Goal: Transaction & Acquisition: Purchase product/service

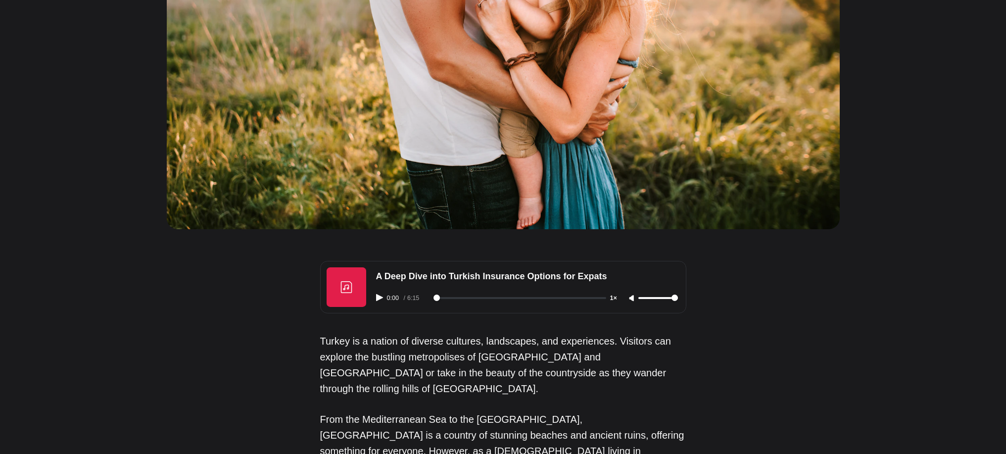
scroll to position [525, 0]
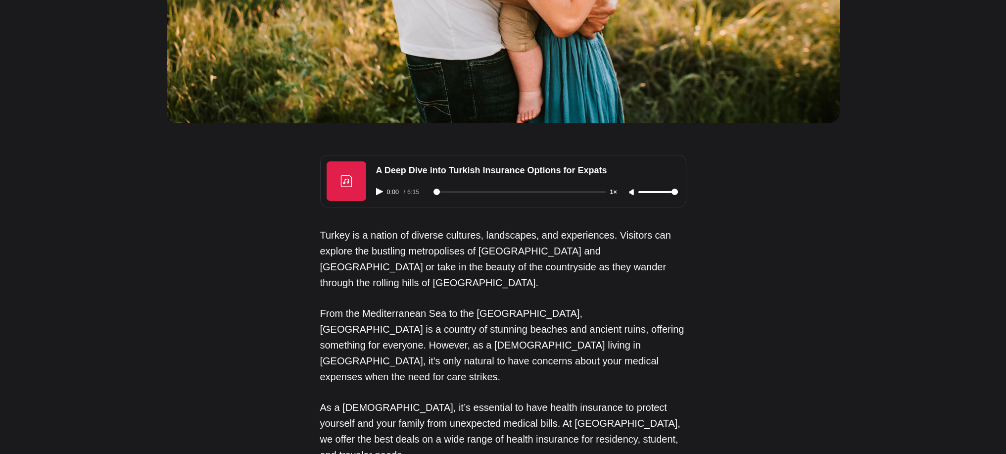
click at [377, 180] on div "0:00 / 6:15 1×" at bounding box center [527, 192] width 314 height 25
click at [377, 188] on icon "Play audio" at bounding box center [379, 191] width 7 height 7
type input "3"
click at [650, 180] on div "0:02 / 6:15 1×" at bounding box center [527, 192] width 314 height 25
type input "27"
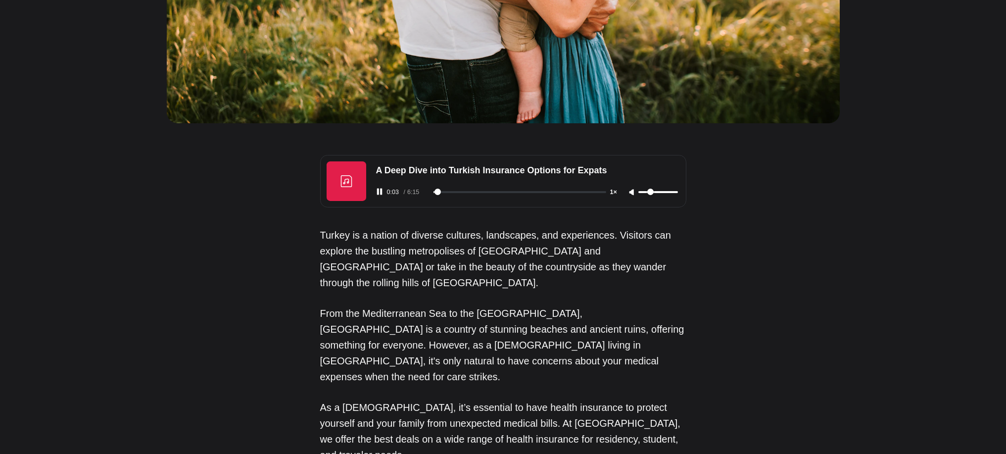
click at [650, 191] on input "range" at bounding box center [658, 192] width 40 height 2
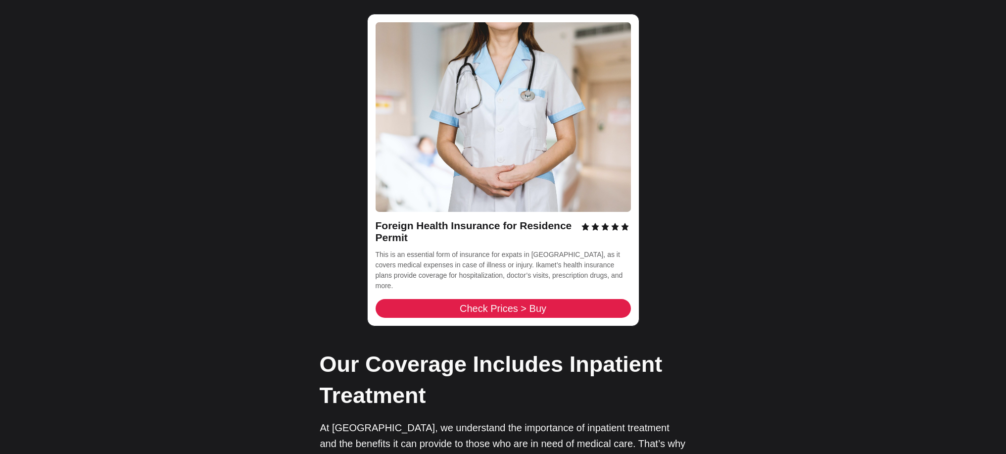
scroll to position [1531, 0]
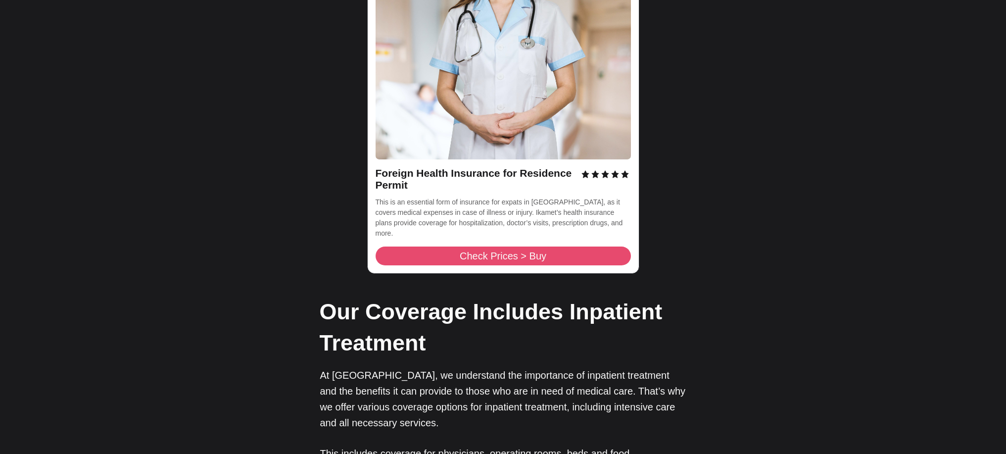
click at [504, 251] on span "Check Prices > Buy" at bounding box center [502, 256] width 87 height 10
type input "25"
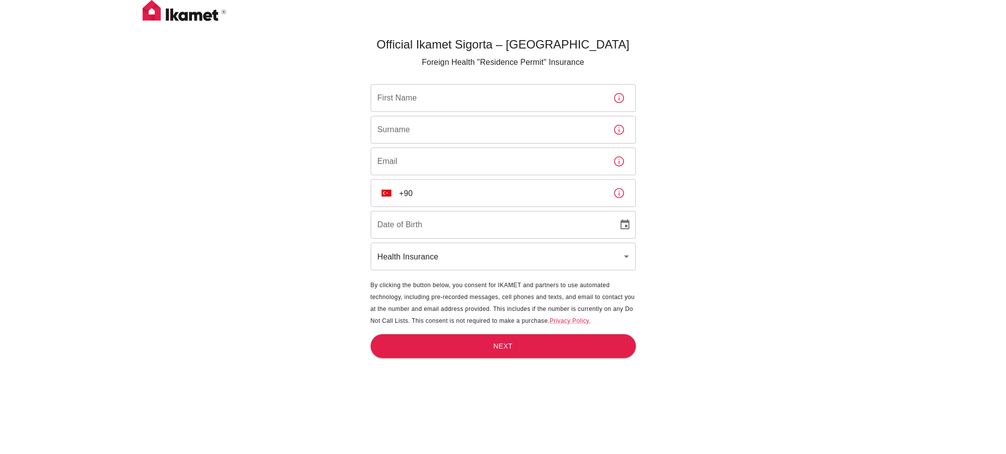
click at [384, 202] on div "​ TR +90 ​" at bounding box center [502, 193] width 265 height 28
click at [389, 195] on img "Select country" at bounding box center [386, 192] width 10 height 7
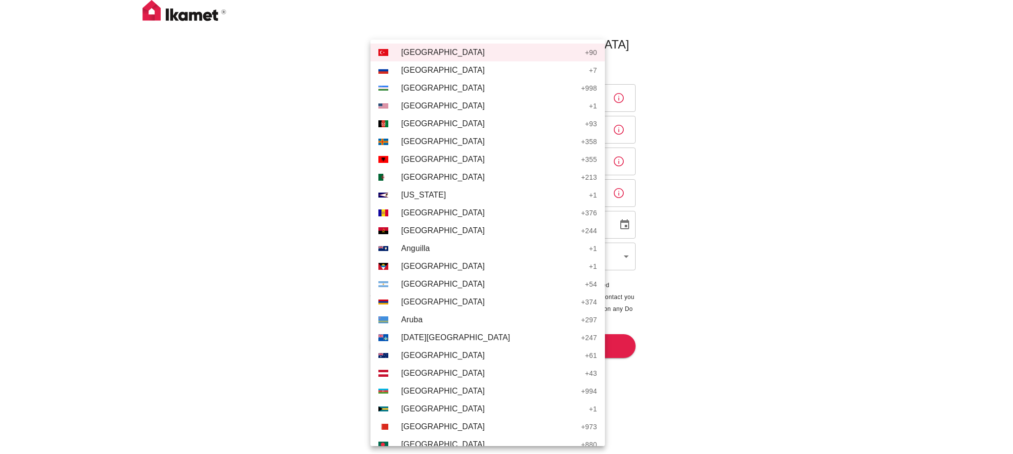
click at [413, 188] on li "AS American Samoa + 1" at bounding box center [487, 195] width 234 height 18
type input "+1"
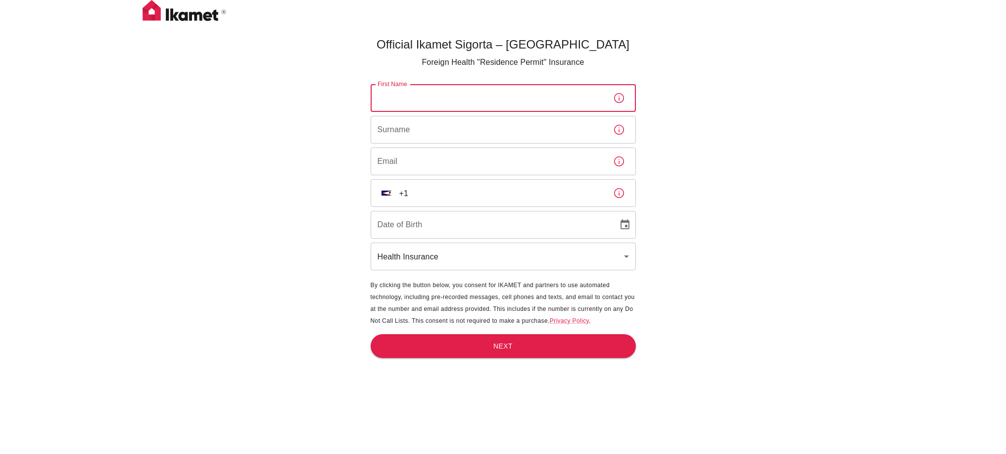
click at [405, 104] on input "First Name" at bounding box center [487, 98] width 234 height 28
type input "a"
type input "Aiman"
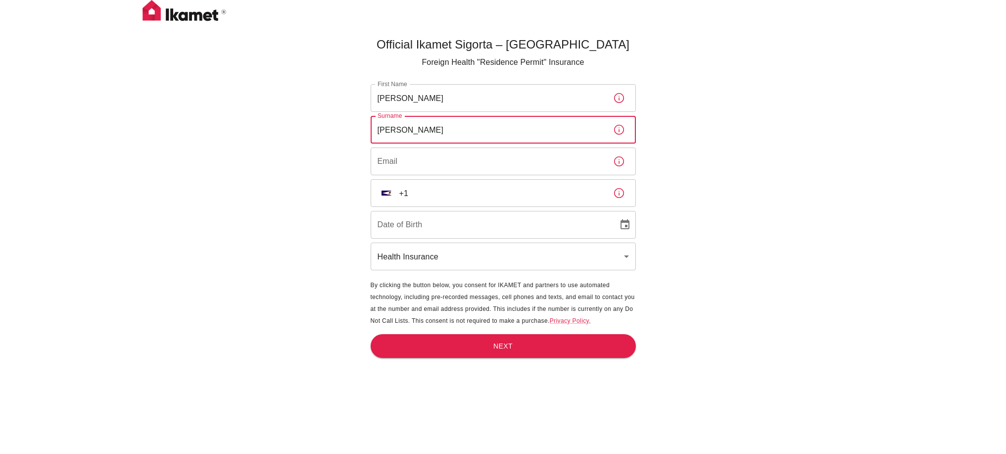
type input "[PERSON_NAME]"
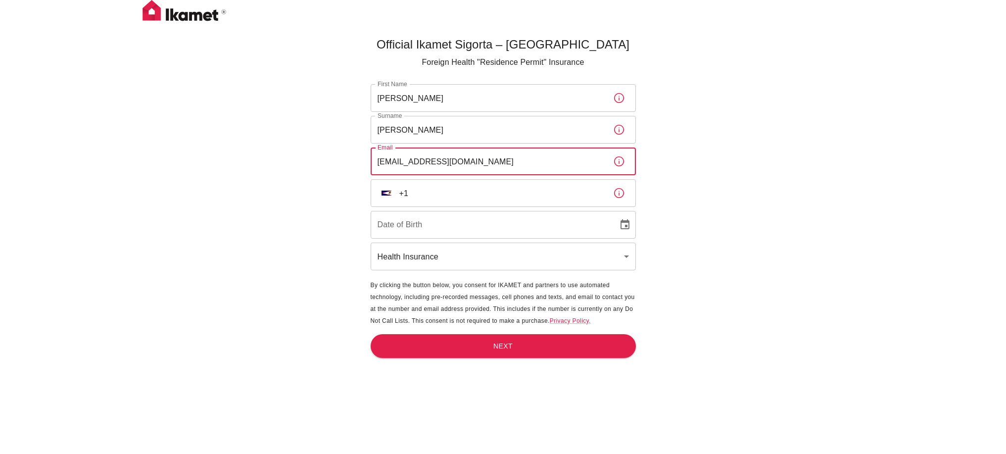
type input "[EMAIL_ADDRESS][DOMAIN_NAME]"
click at [405, 197] on input "+1" at bounding box center [502, 193] width 206 height 28
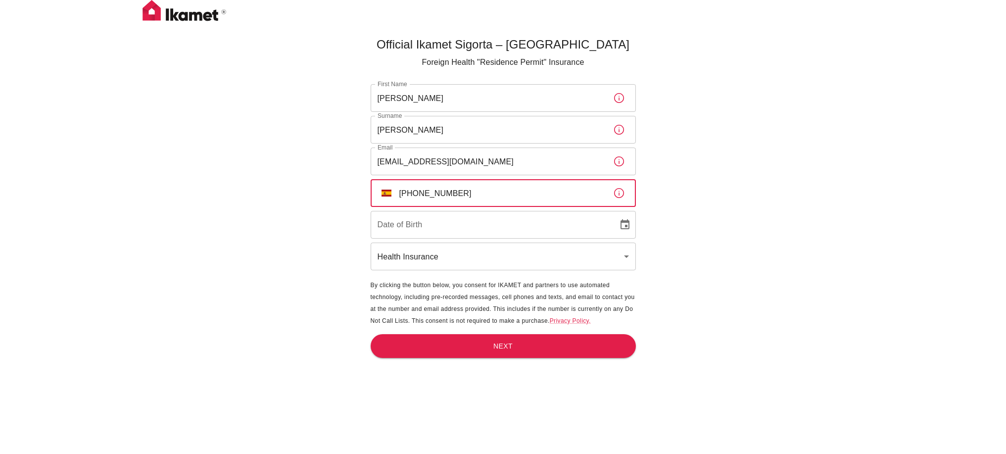
type input "[PHONE_NUMBER]"
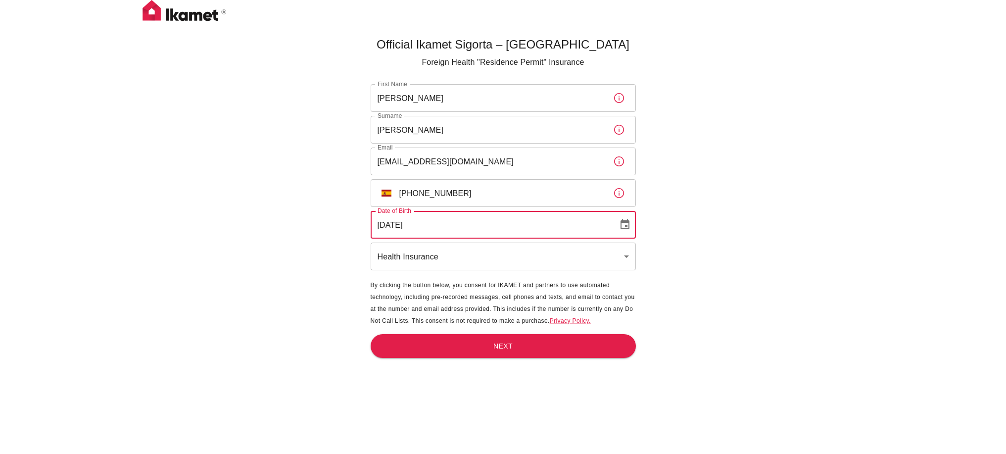
type input "[DATE]"
click at [580, 268] on body "Official Ikamet Sigorta – [DEMOGRAPHIC_DATA] Foreign Health "Residence Permit" …" at bounding box center [503, 243] width 1006 height 486
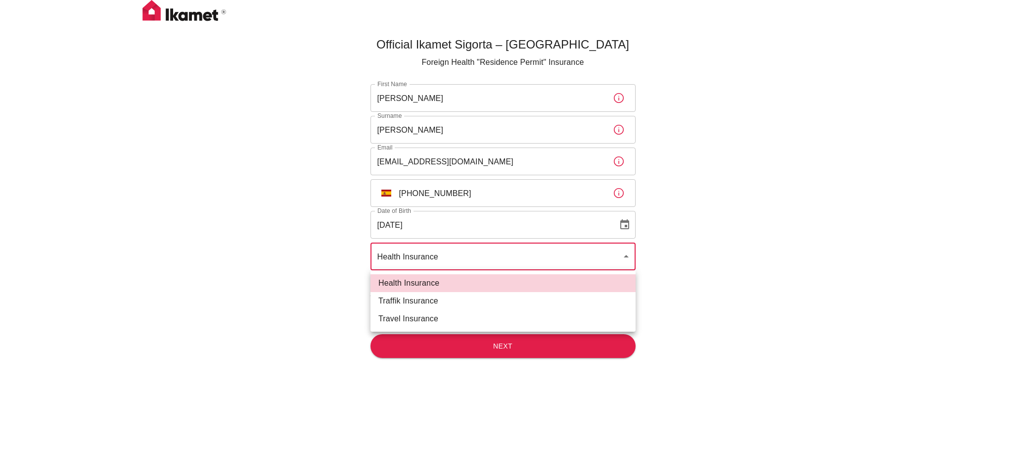
drag, startPoint x: 825, startPoint y: 259, endPoint x: 789, endPoint y: 266, distance: 37.3
click at [826, 259] on div at bounding box center [506, 227] width 1013 height 454
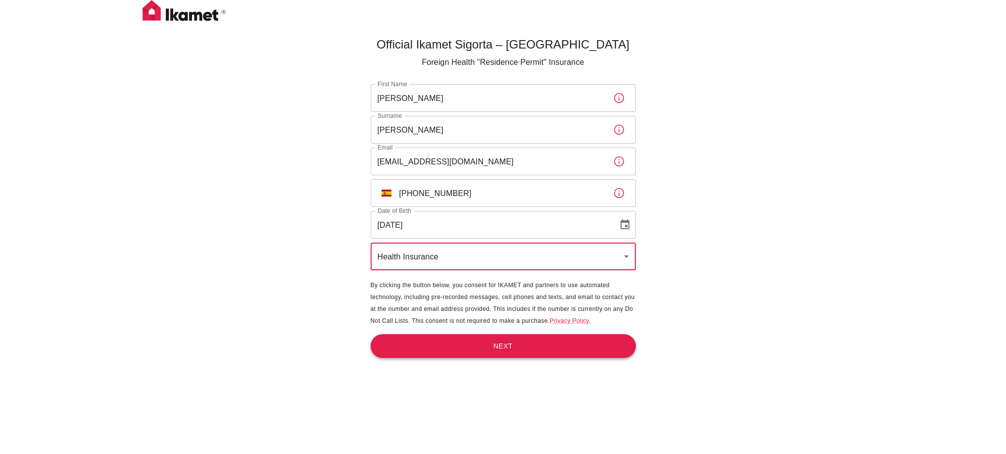
click at [499, 349] on button "Next" at bounding box center [502, 346] width 265 height 24
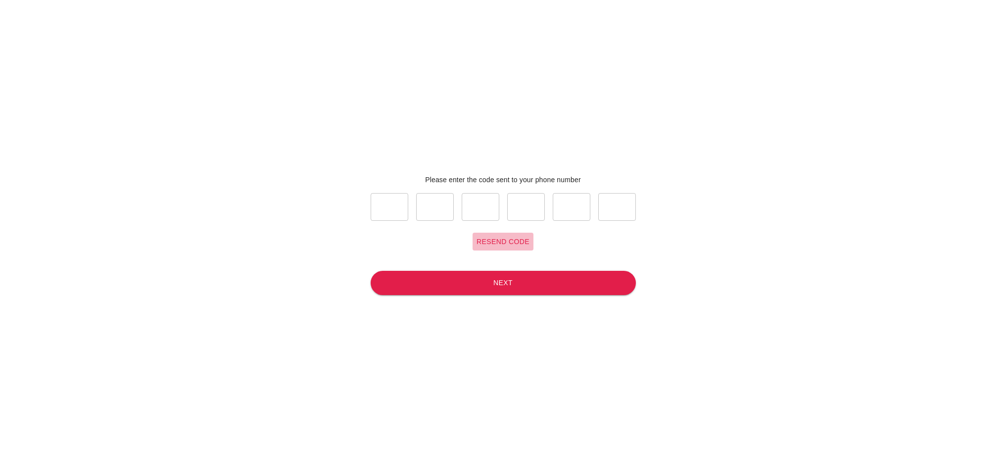
click at [490, 236] on button "Resend code" at bounding box center [502, 241] width 61 height 18
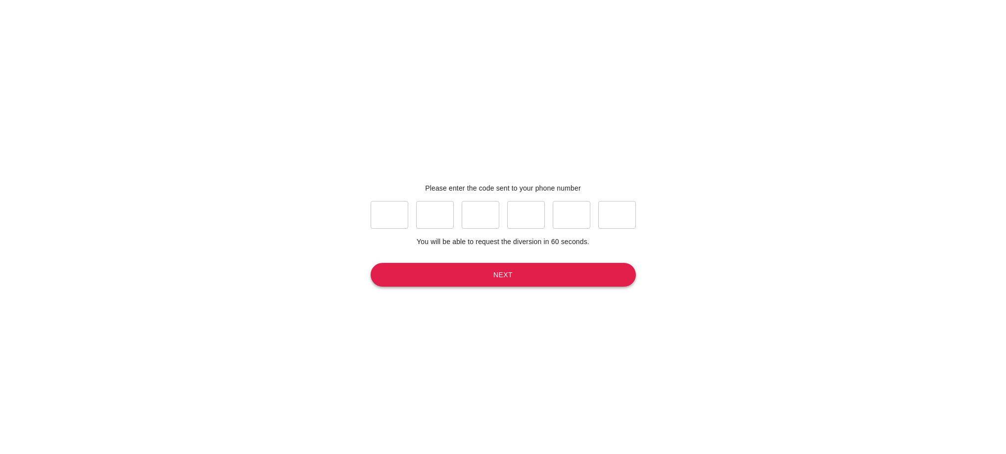
click at [478, 274] on button "Next" at bounding box center [502, 275] width 265 height 24
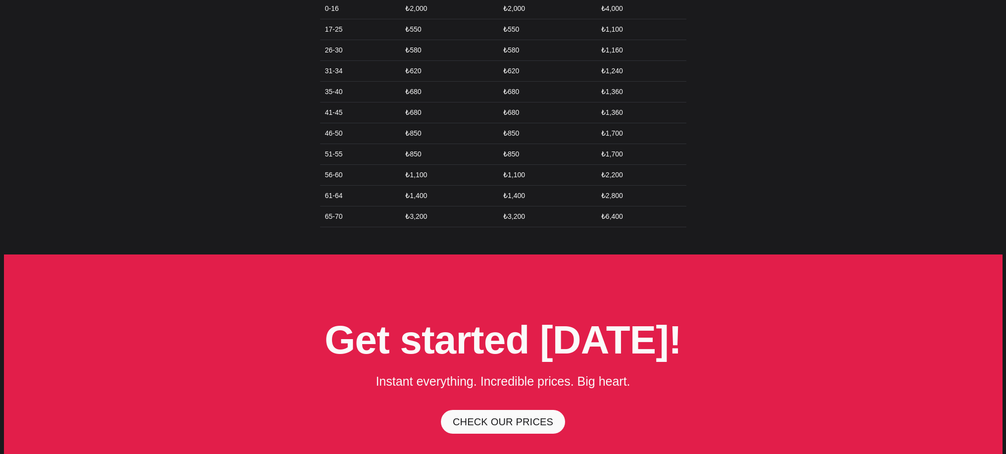
scroll to position [2657, 0]
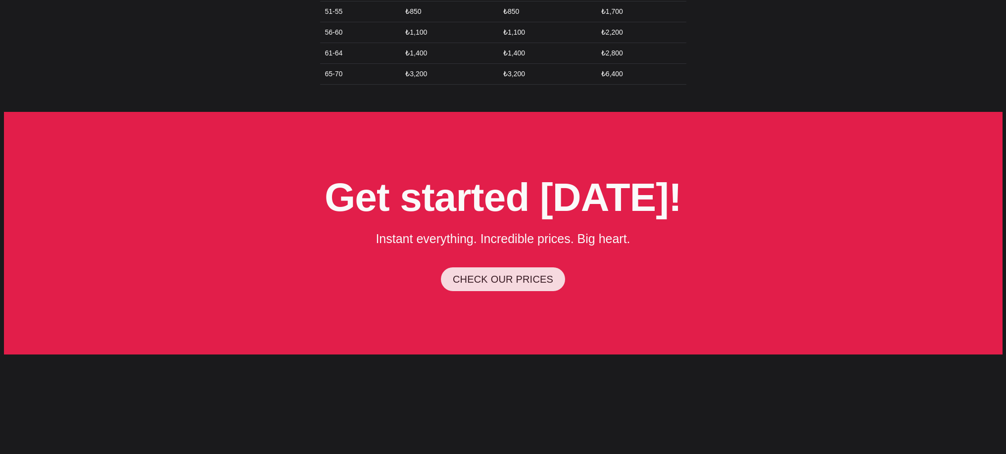
click at [481, 267] on link "CHECK OUR PRICES" at bounding box center [503, 279] width 124 height 24
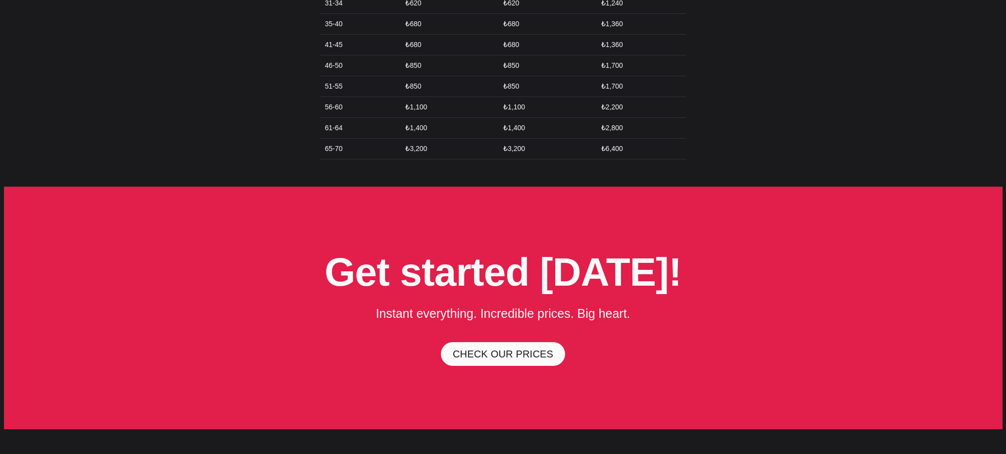
scroll to position [2688, 0]
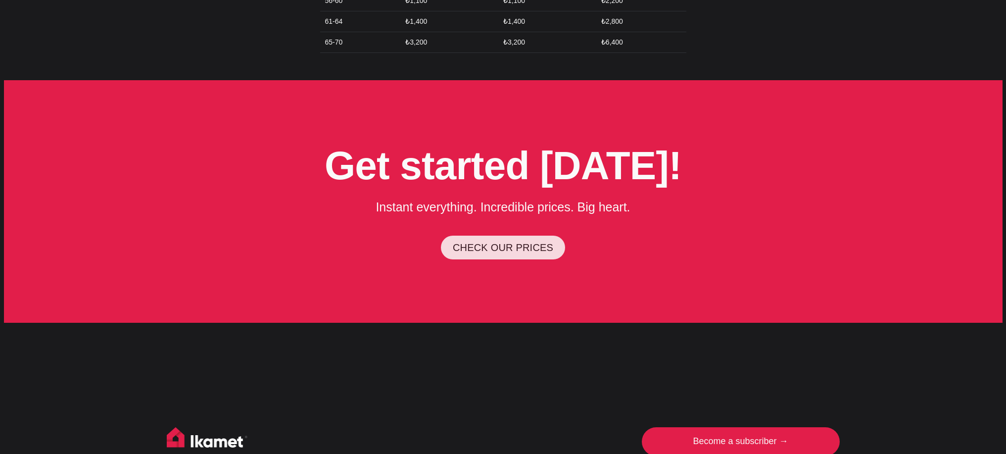
click at [483, 235] on link "CHECK OUR PRICES" at bounding box center [503, 247] width 124 height 24
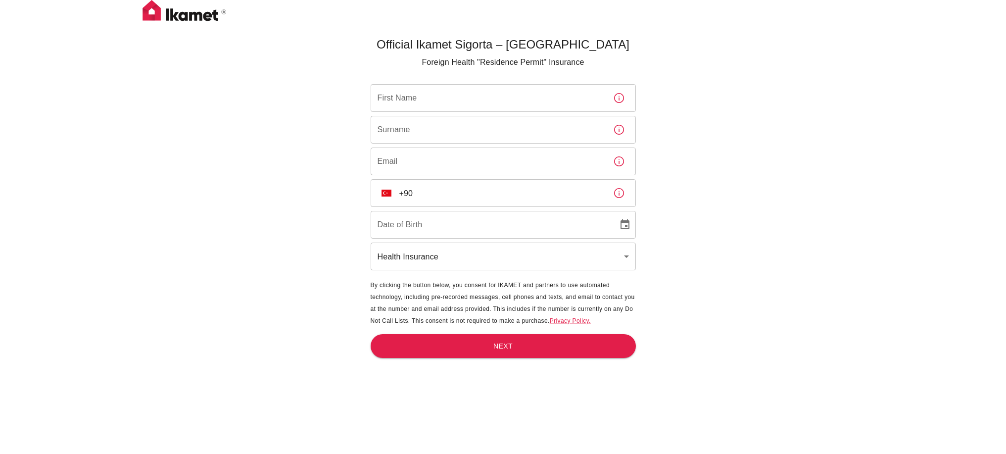
click at [456, 99] on input "First Name" at bounding box center [487, 98] width 234 height 28
type input "[PERSON_NAME]"
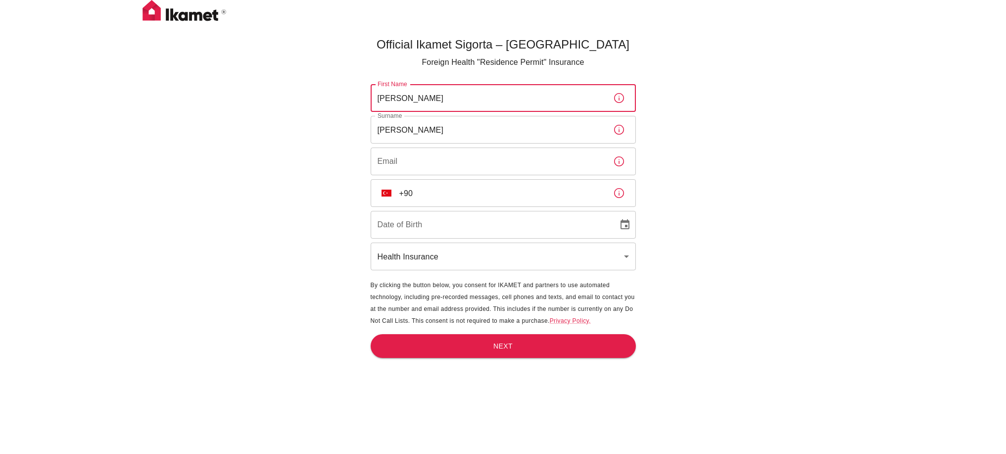
click at [438, 132] on input "[PERSON_NAME]" at bounding box center [487, 130] width 234 height 28
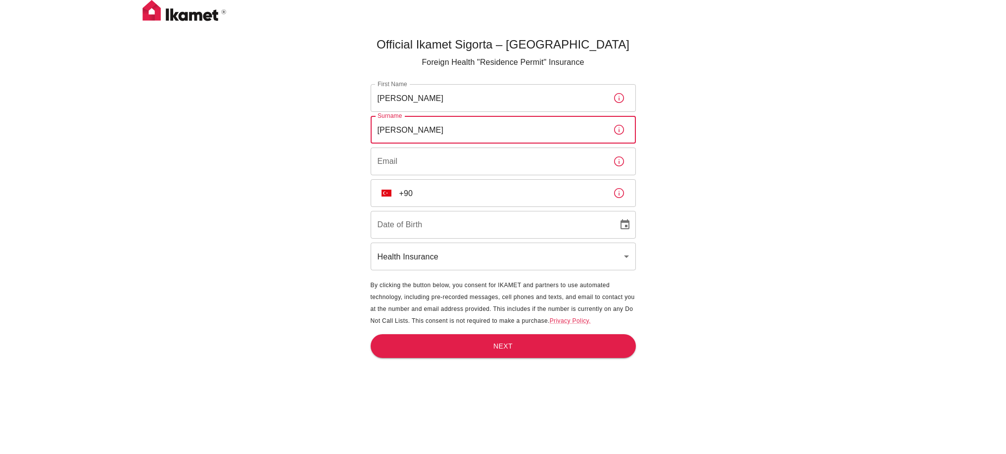
type input "[PERSON_NAME]"
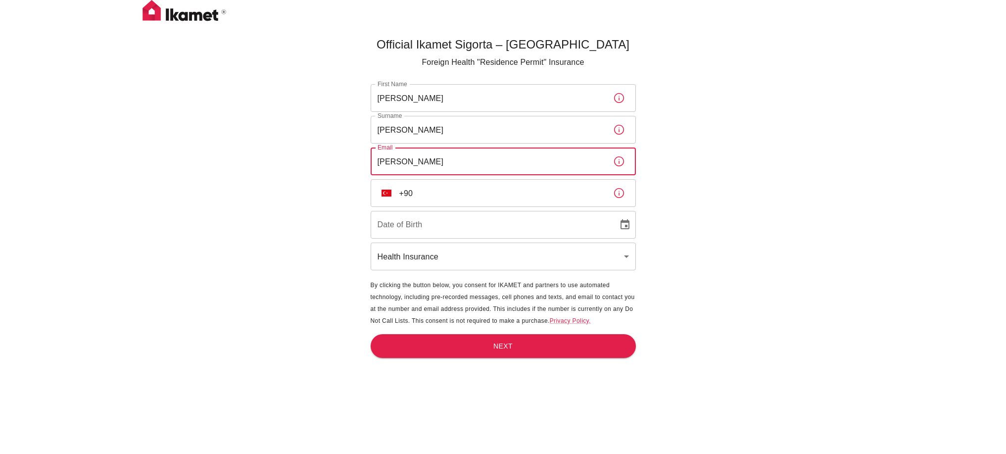
type input "[EMAIL_ADDRESS][DOMAIN_NAME]"
click at [400, 184] on input "+90" at bounding box center [502, 193] width 206 height 28
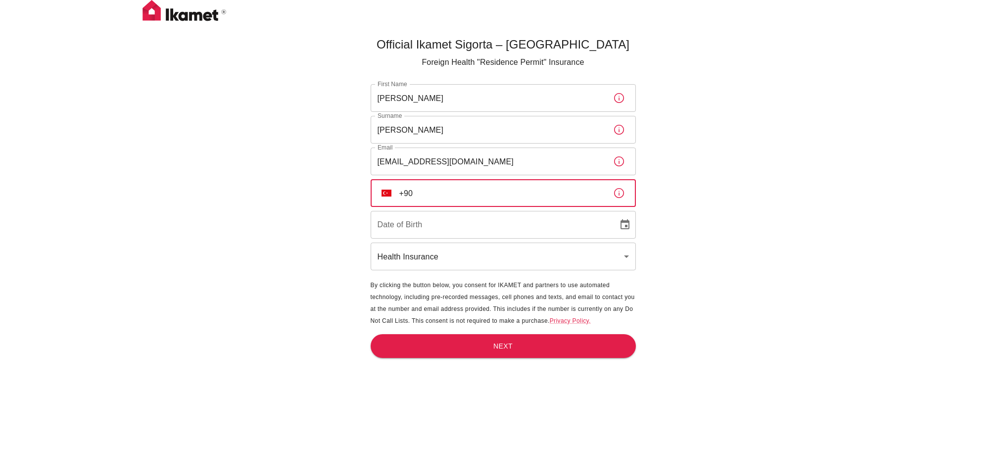
click at [414, 189] on input "+90" at bounding box center [502, 193] width 206 height 28
type input "[PHONE_NUMBER]"
click at [474, 223] on input "DD/MM/YYYY" at bounding box center [490, 225] width 240 height 28
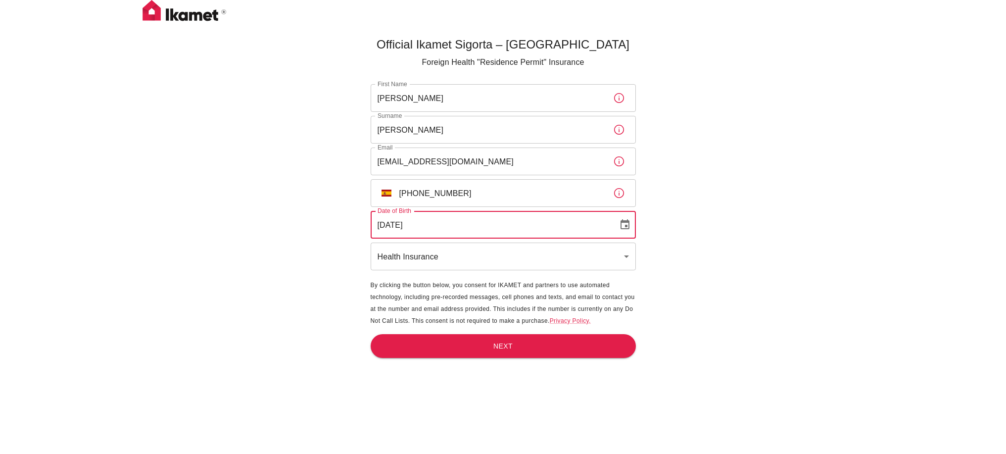
type input "[DATE]"
click at [485, 358] on main "Official Ikamet Sigorta – [DEMOGRAPHIC_DATA] Foreign Health "Residence Permit" …" at bounding box center [503, 260] width 273 height 454
click at [487, 355] on button "Next" at bounding box center [502, 346] width 265 height 24
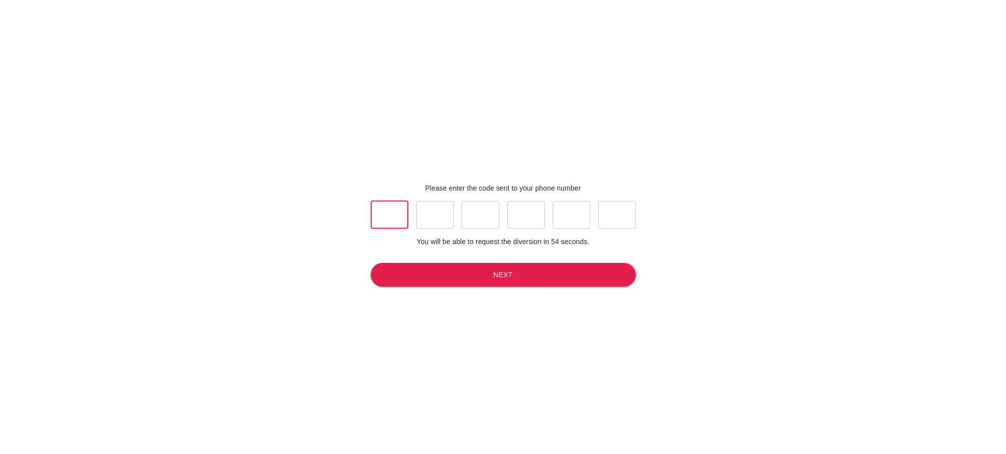
click at [394, 212] on input "text" at bounding box center [389, 215] width 38 height 28
type input "0"
type input "5"
type input "3"
type input "7"
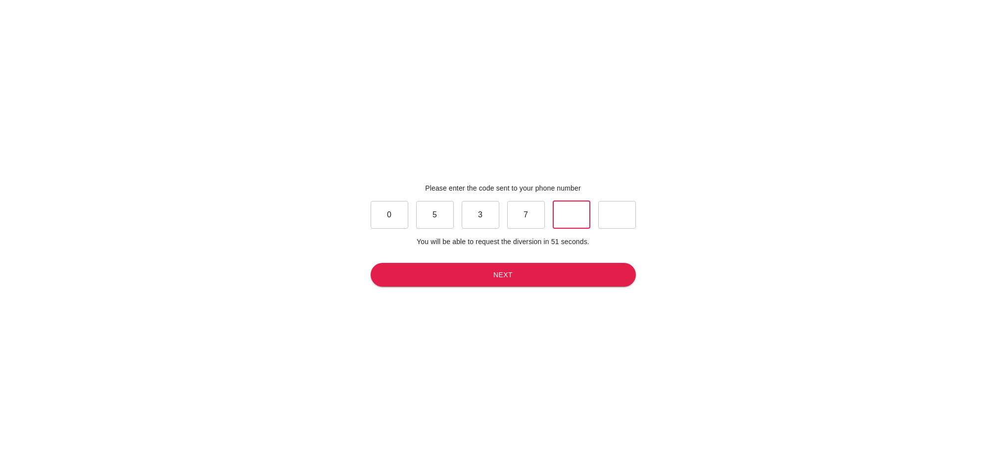
type input "0"
type input "8"
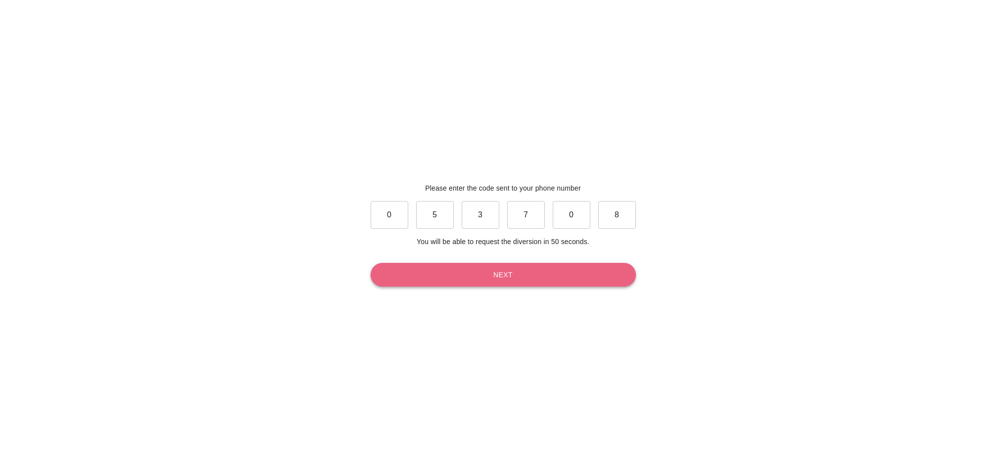
click at [504, 270] on button "Next" at bounding box center [502, 275] width 265 height 24
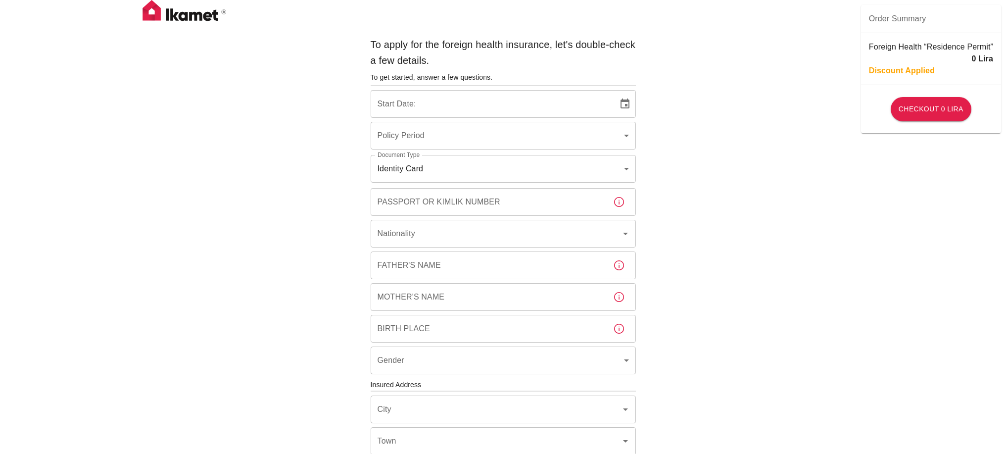
type input "b7343ef8-d55e-4554-96a8-76e30347e985"
click at [474, 100] on input "[DATE]" at bounding box center [490, 104] width 240 height 28
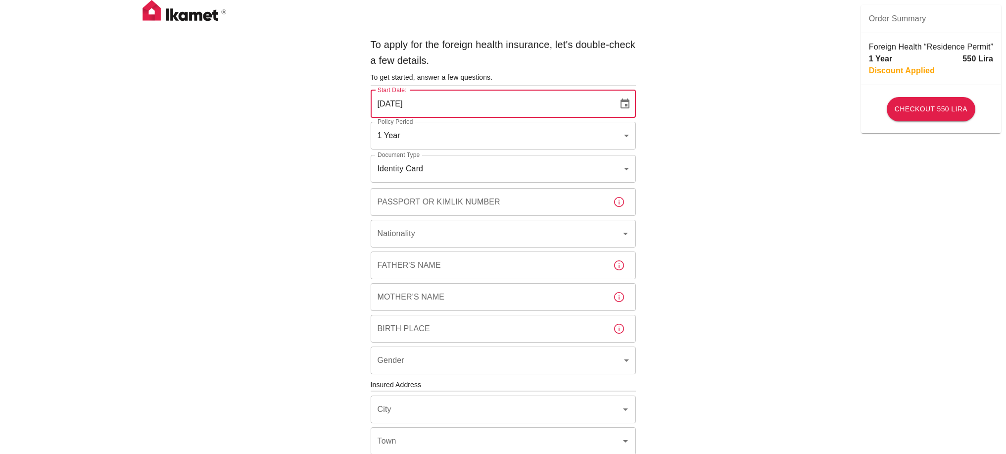
type input "[DATE]"
click at [428, 141] on body "To apply for the foreign health insurance, let's double-check a few details. To…" at bounding box center [503, 383] width 1006 height 767
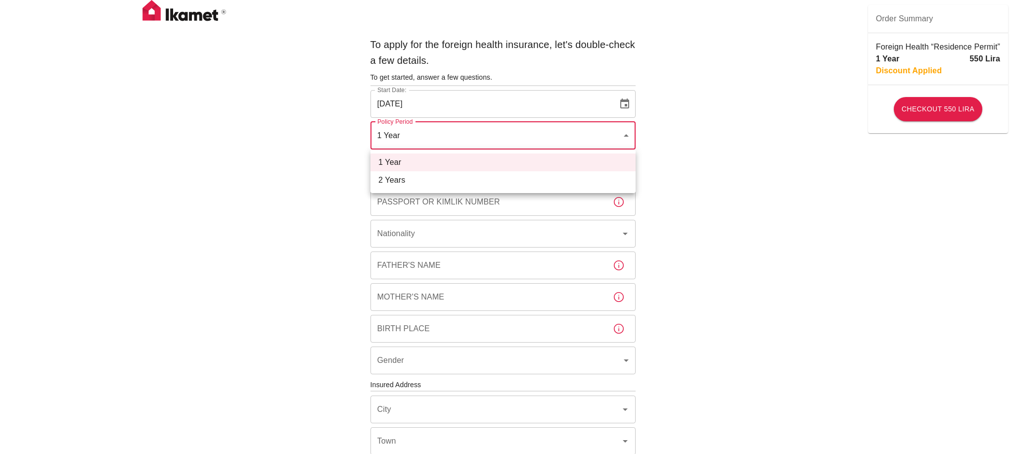
click at [755, 143] on div at bounding box center [506, 227] width 1013 height 454
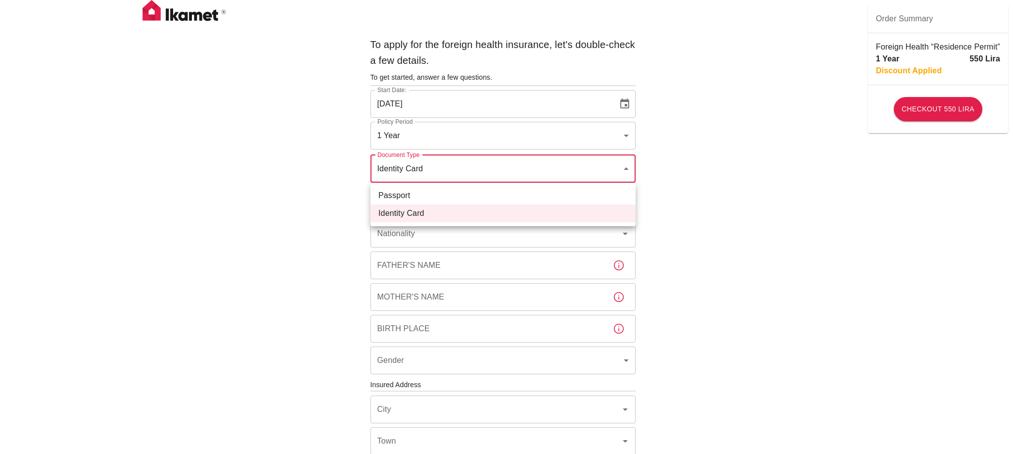
click at [471, 167] on body "To apply for the foreign health insurance, let's double-check a few details. To…" at bounding box center [506, 383] width 1013 height 767
click at [442, 190] on li "Passport" at bounding box center [502, 195] width 265 height 18
type input "passport"
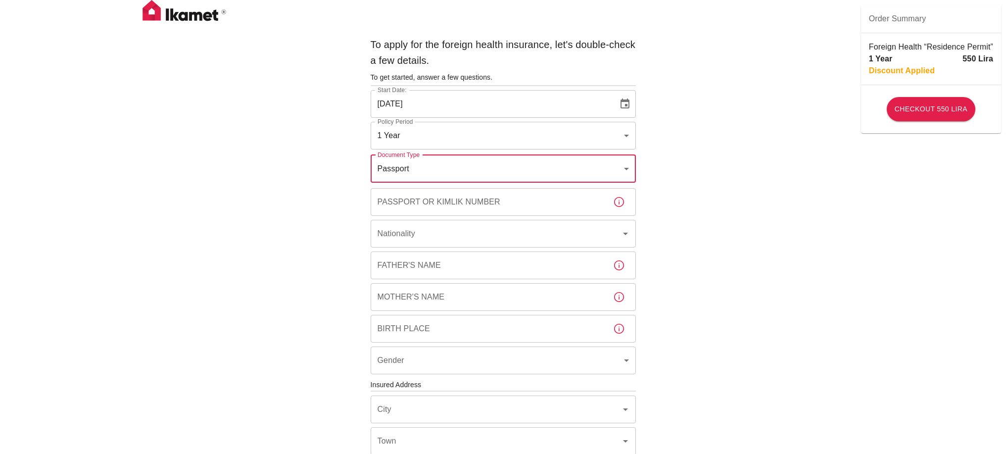
click at [448, 195] on div "Passport or Kimlik Number Passport or Kimlik Number" at bounding box center [502, 202] width 265 height 28
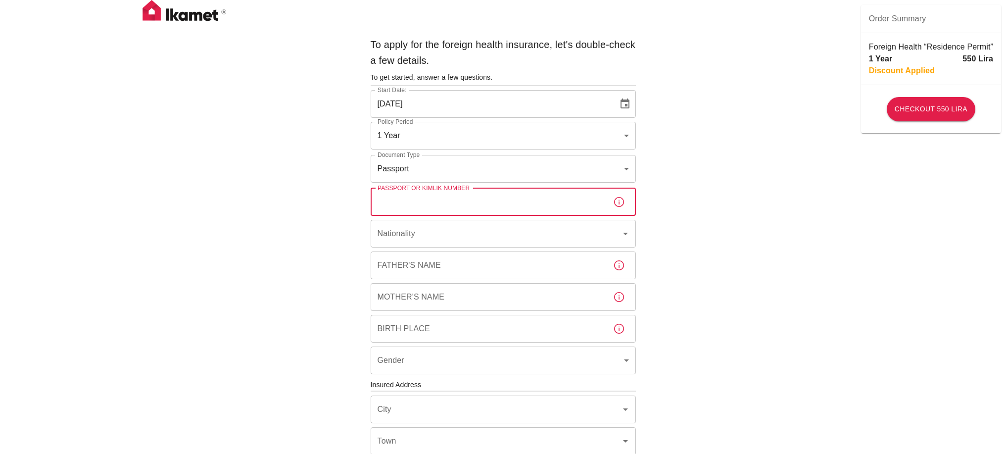
click at [450, 192] on input "Passport or Kimlik Number" at bounding box center [487, 202] width 234 height 28
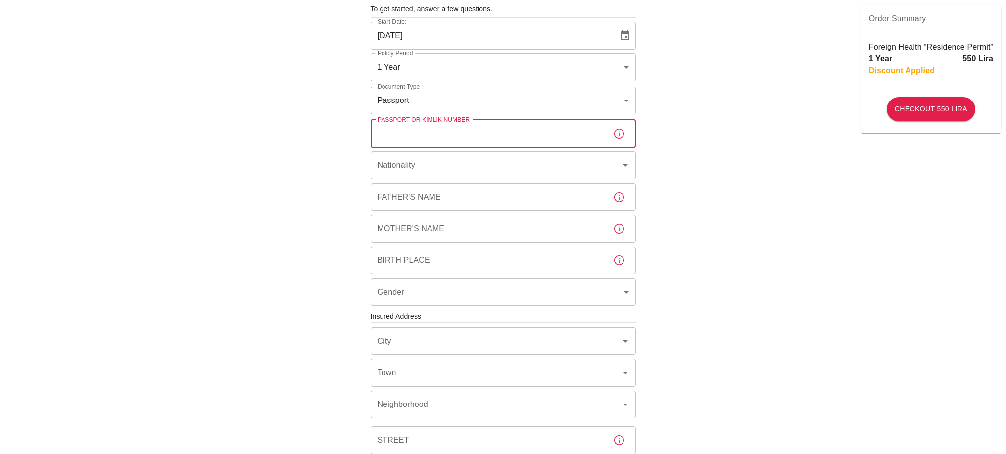
scroll to position [81, 0]
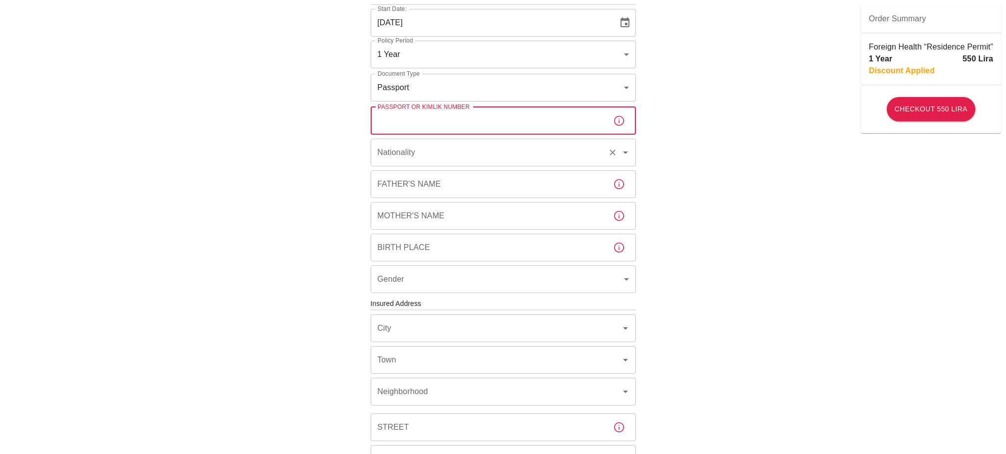
click at [457, 158] on input "Nationality" at bounding box center [489, 152] width 229 height 19
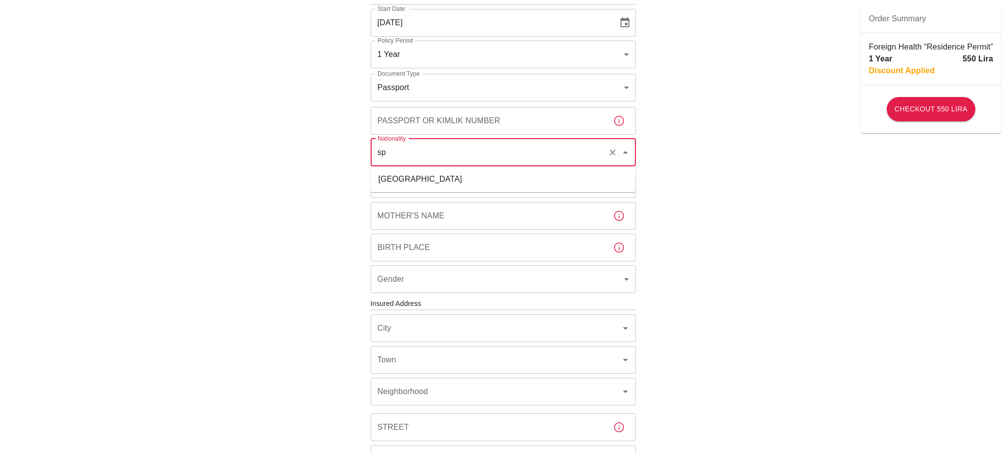
click at [423, 181] on li "[GEOGRAPHIC_DATA]" at bounding box center [502, 179] width 265 height 18
type input "[GEOGRAPHIC_DATA]"
click at [419, 182] on input "Father's Name" at bounding box center [487, 184] width 234 height 28
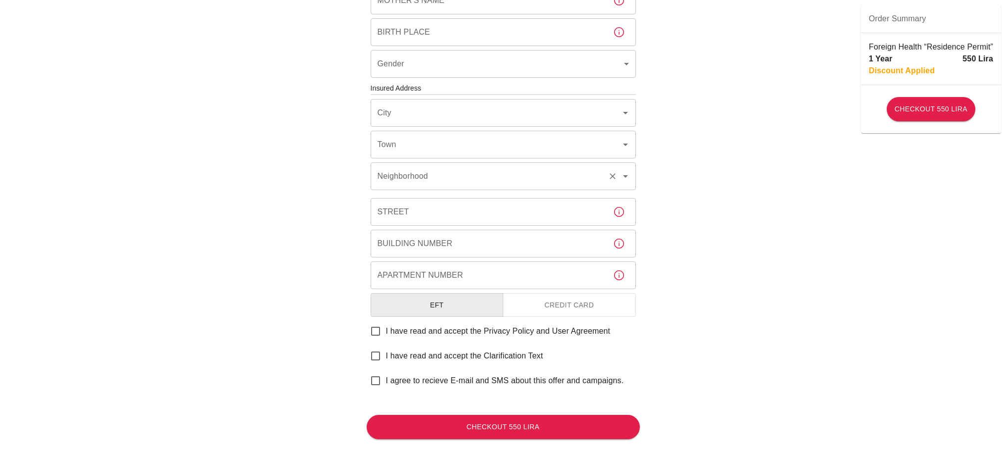
scroll to position [313, 0]
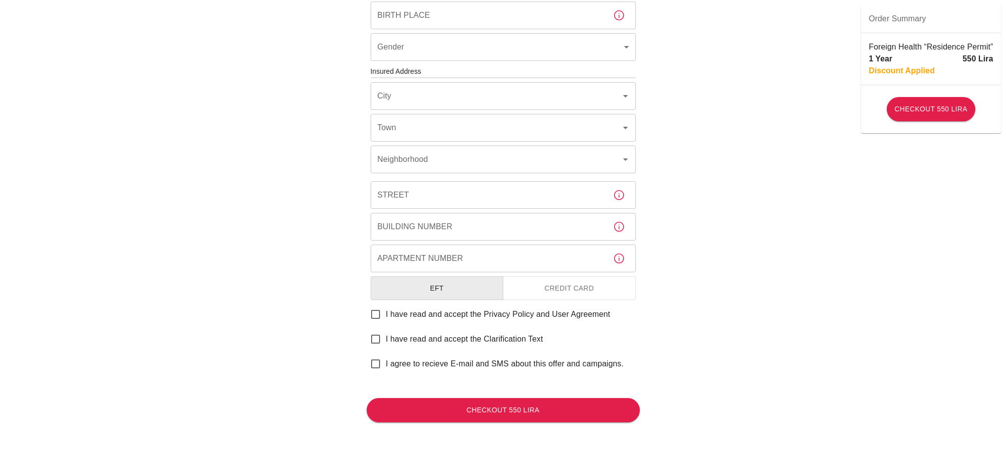
click at [381, 318] on input "I have read and accept the Privacy Policy and User Agreement" at bounding box center [375, 314] width 21 height 21
checkbox input "true"
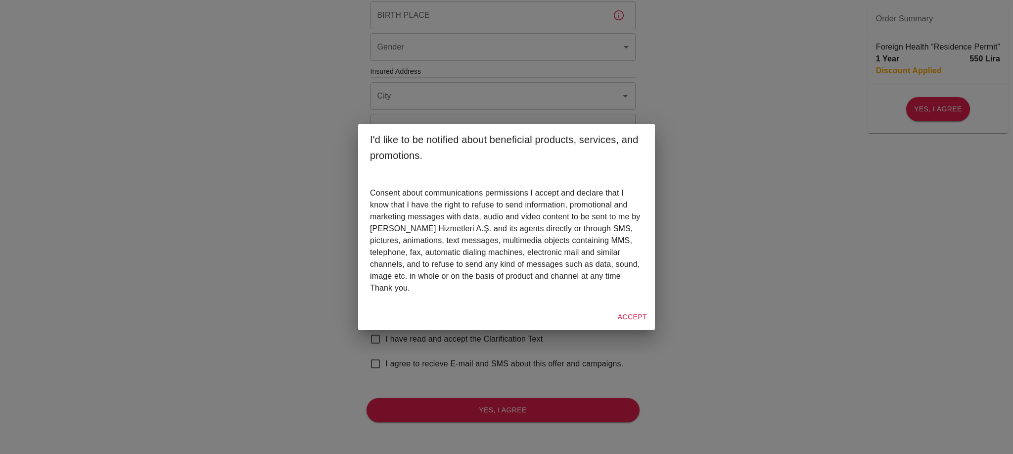
click at [785, 281] on div "I'd like to be notified about beneficial products, services, and promotions. Co…" at bounding box center [506, 227] width 1013 height 454
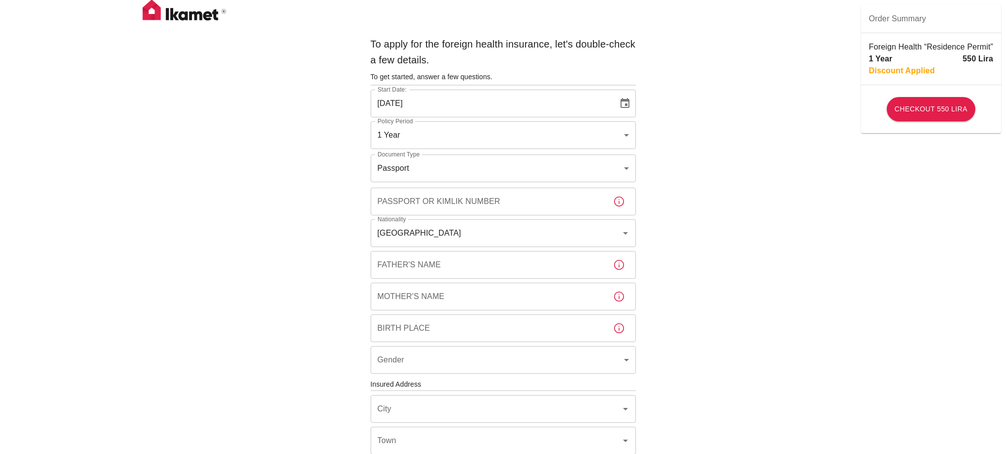
scroll to position [0, 0]
